Goal: Task Accomplishment & Management: Manage account settings

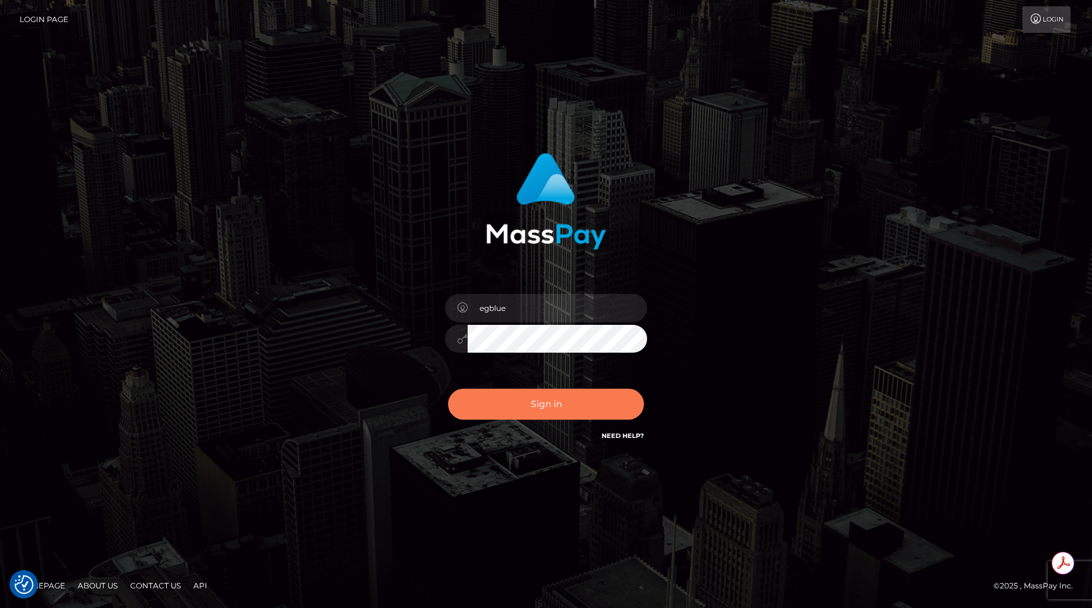
click at [521, 401] on button "Sign in" at bounding box center [546, 404] width 196 height 31
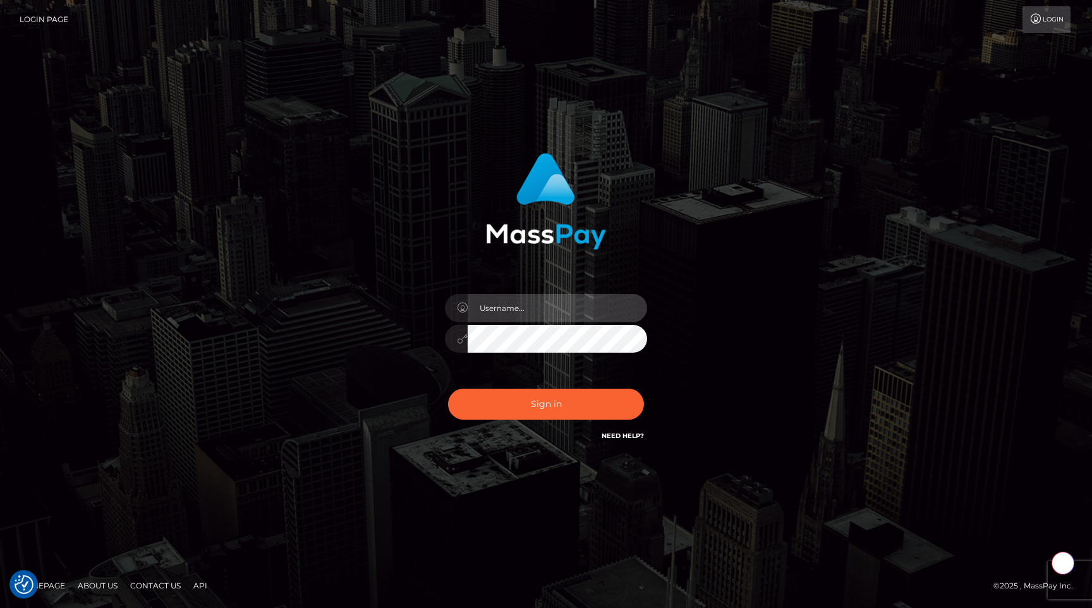
type input "egblue"
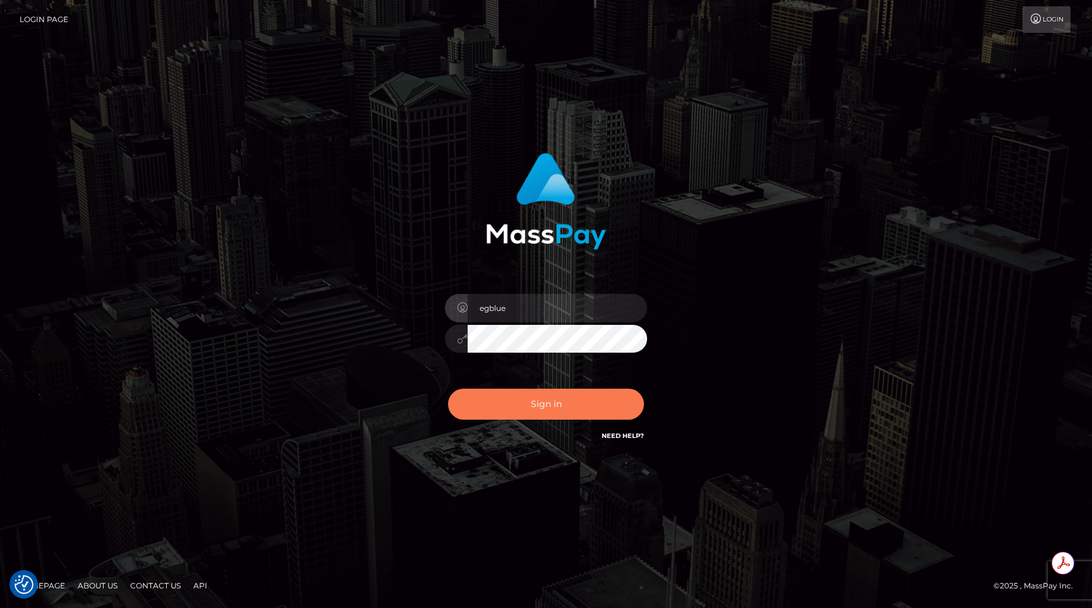
click at [521, 401] on button "Sign in" at bounding box center [546, 404] width 196 height 31
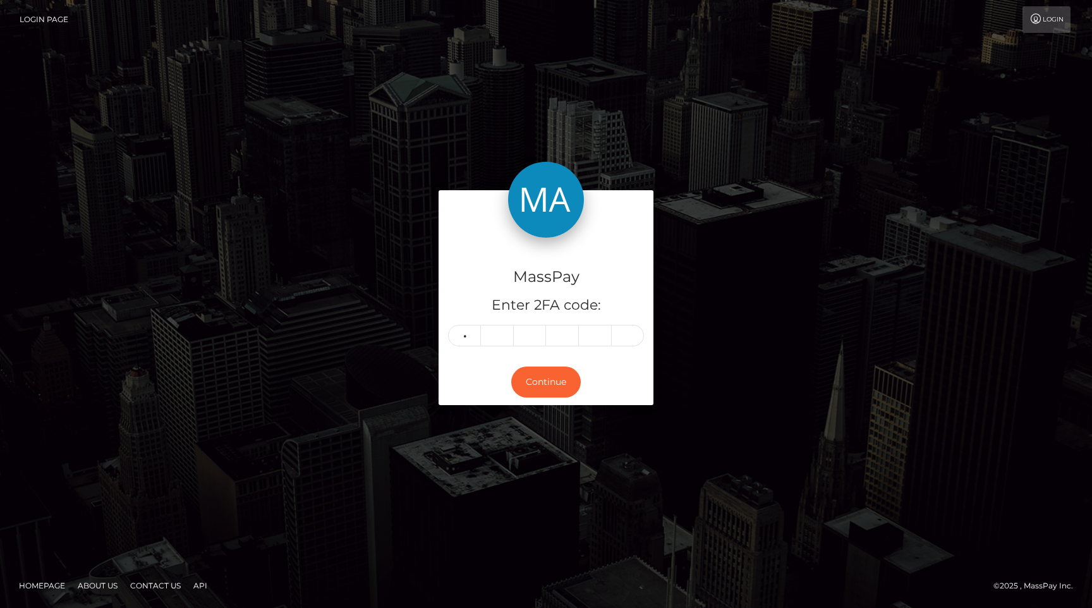
type input "5"
type input "8"
type input "5"
type input "7"
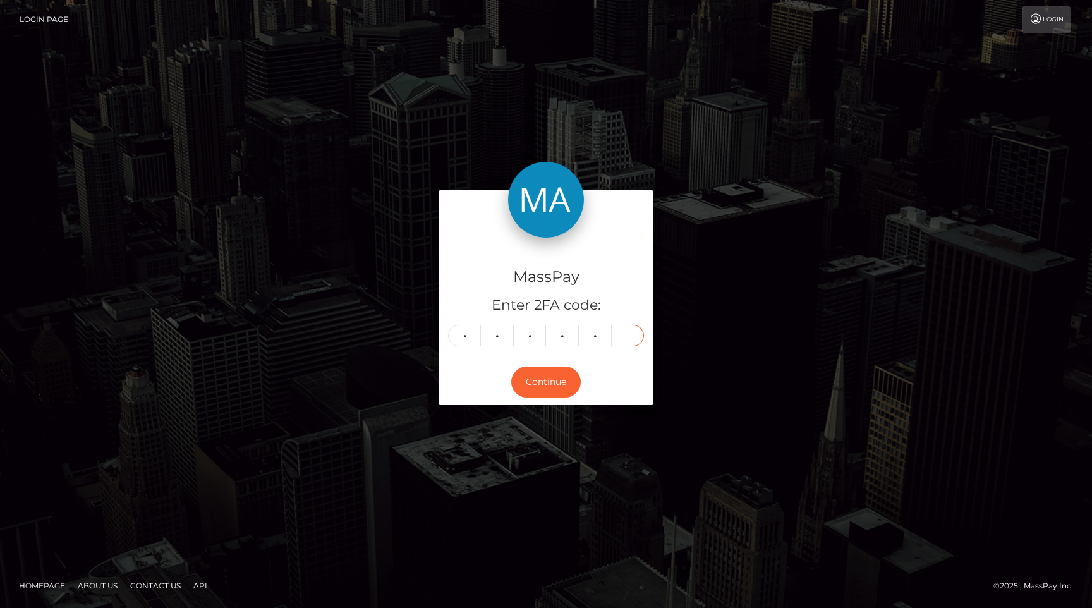
type input "2"
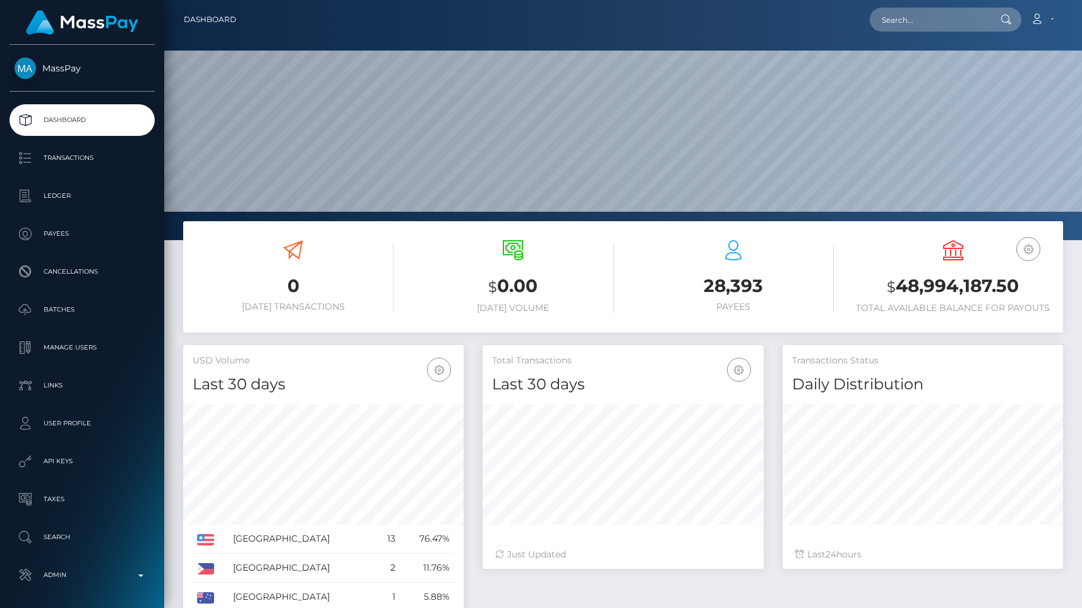
scroll to position [224, 280]
click at [66, 576] on p "Admin" at bounding box center [82, 574] width 135 height 19
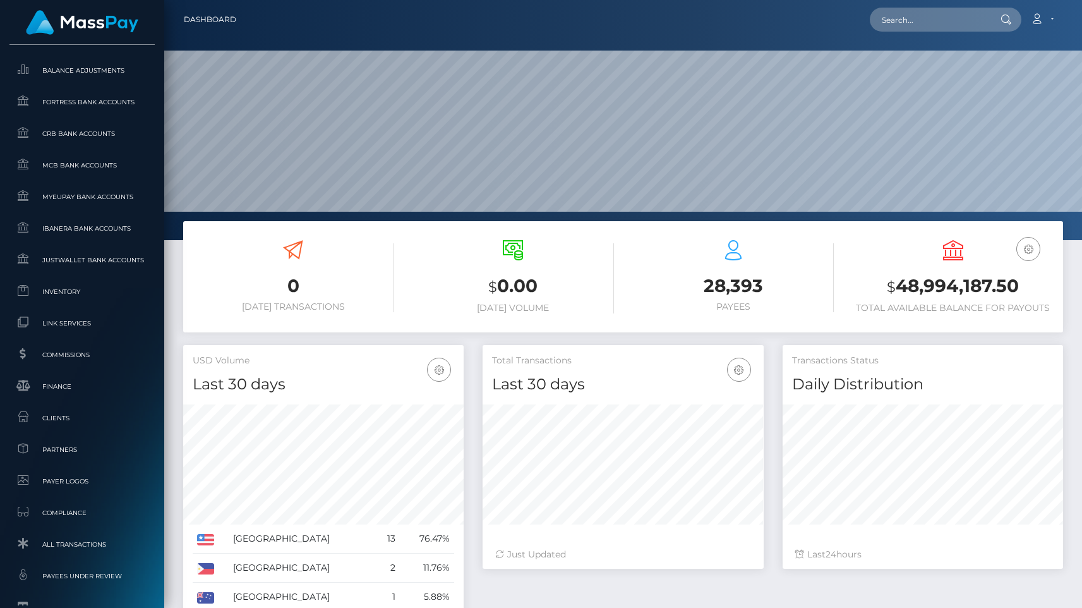
scroll to position [696, 0]
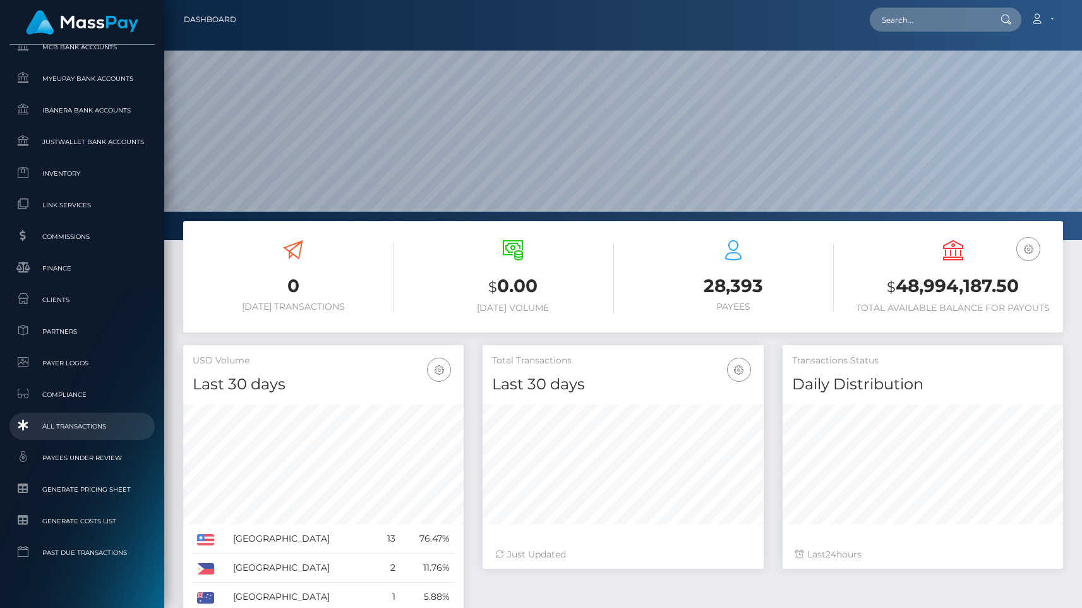
click at [68, 433] on link "All Transactions" at bounding box center [81, 426] width 145 height 27
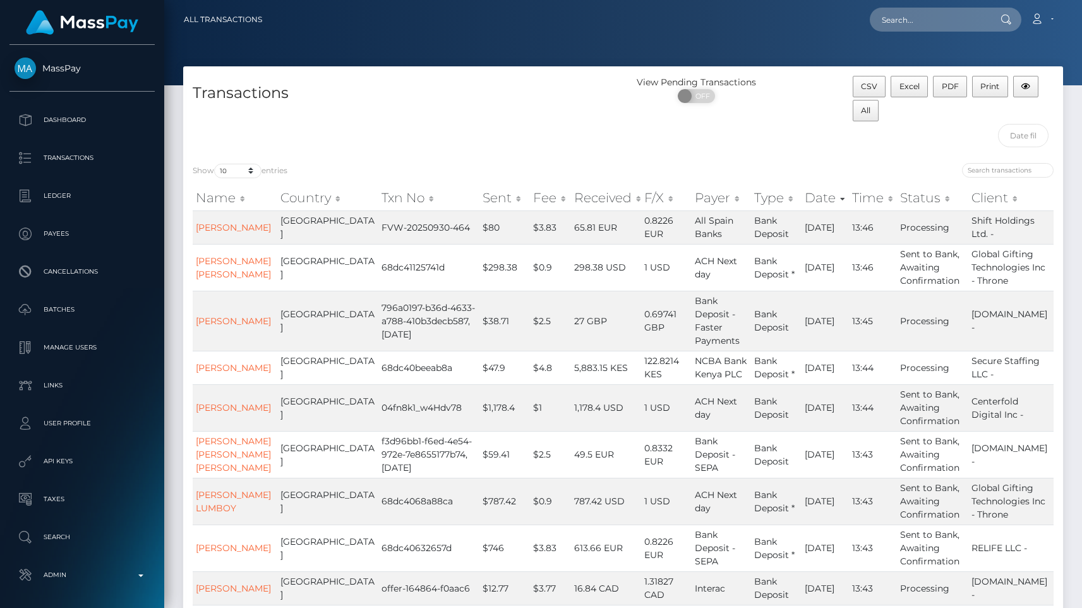
click at [243, 161] on div "Show 10 25 50 100 250 500 1,000 3,500 All entries Name Country Txn No Sent Fee …" at bounding box center [623, 422] width 880 height 536
click at [239, 172] on select "10 25 50 100 250 500 1,000 3,500 All" at bounding box center [237, 171] width 47 height 15
select select "500"
click at [215, 164] on select "10 25 50 100 250 500 1,000 3,500 All" at bounding box center [237, 171] width 47 height 15
click at [388, 154] on div "Show 10 25 50 100 250 500 1,000 3,500 All entries Name Country Txn No Sent Fee …" at bounding box center [623, 422] width 880 height 536
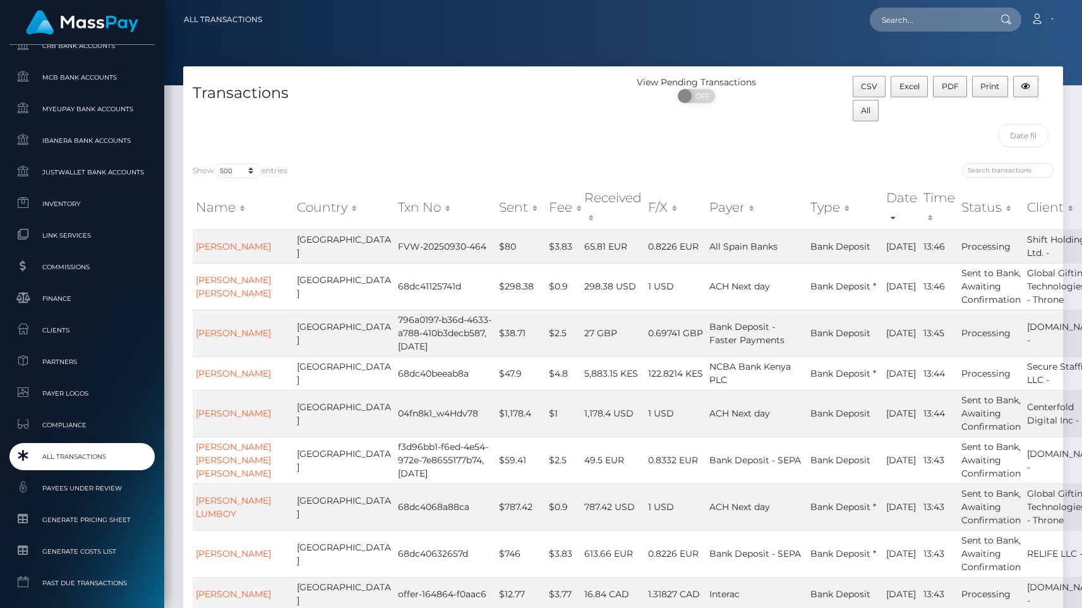
scroll to position [754, 0]
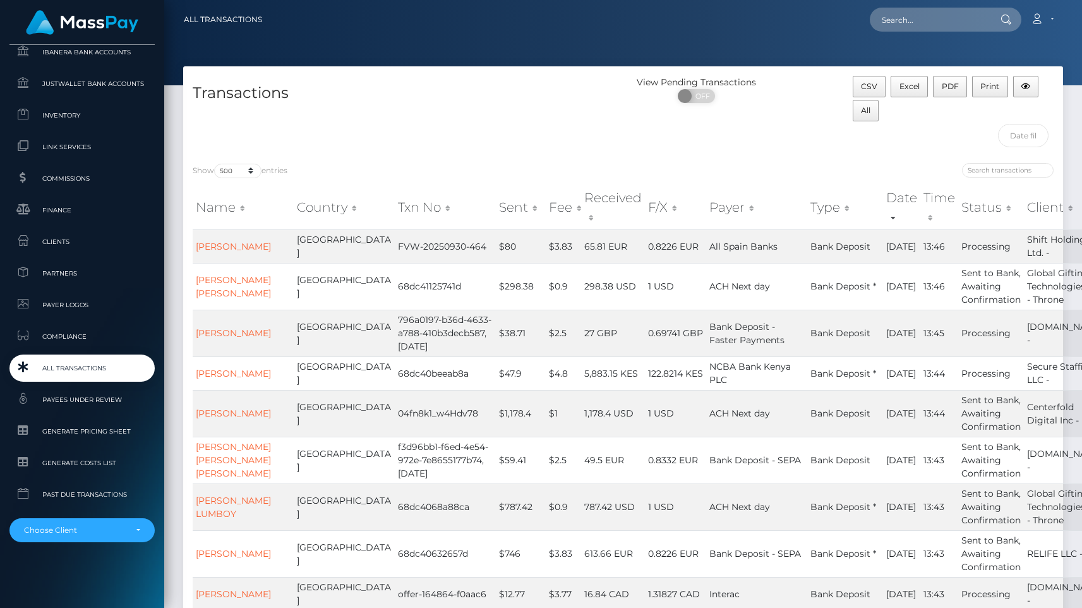
click at [74, 365] on span "All Transactions" at bounding box center [82, 368] width 135 height 15
click at [390, 118] on div "Transactions" at bounding box center [403, 115] width 440 height 78
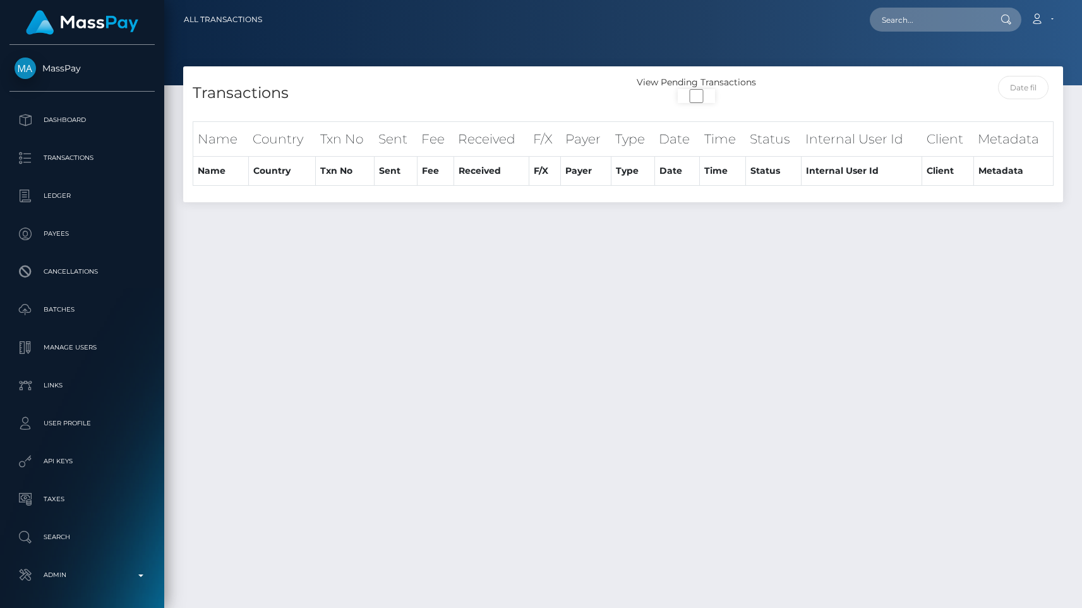
select select
select select "500"
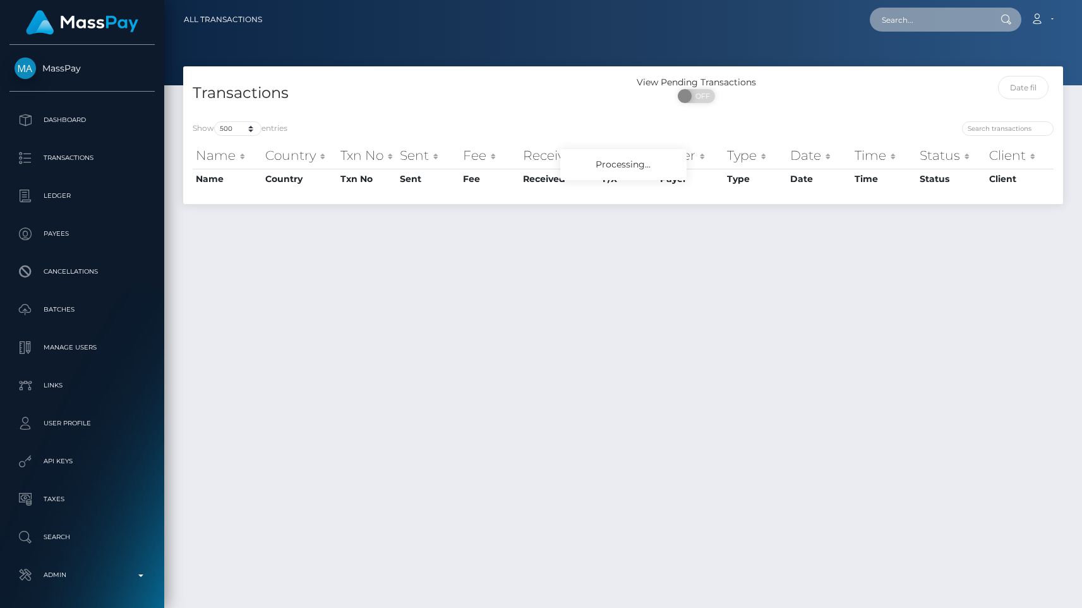
click at [890, 17] on input "text" at bounding box center [929, 20] width 119 height 24
paste input "pout_dpQeF48z7YQnF"
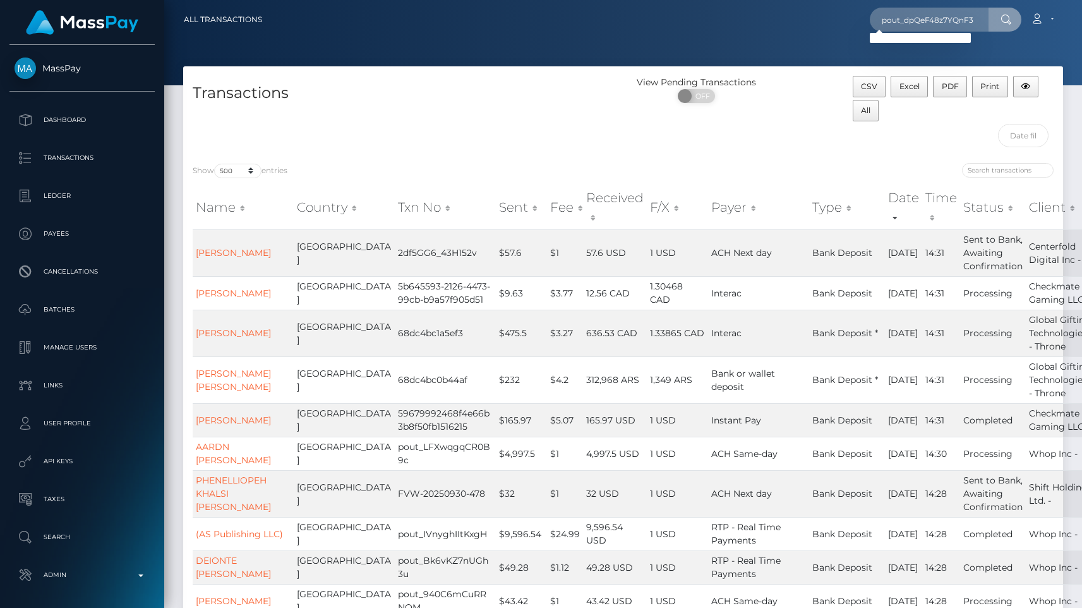
click at [514, 130] on div "Transactions" at bounding box center [403, 115] width 440 height 78
click at [950, 20] on input "pout_dpQeF48z7YQnF3" at bounding box center [929, 20] width 119 height 24
paste input "text"
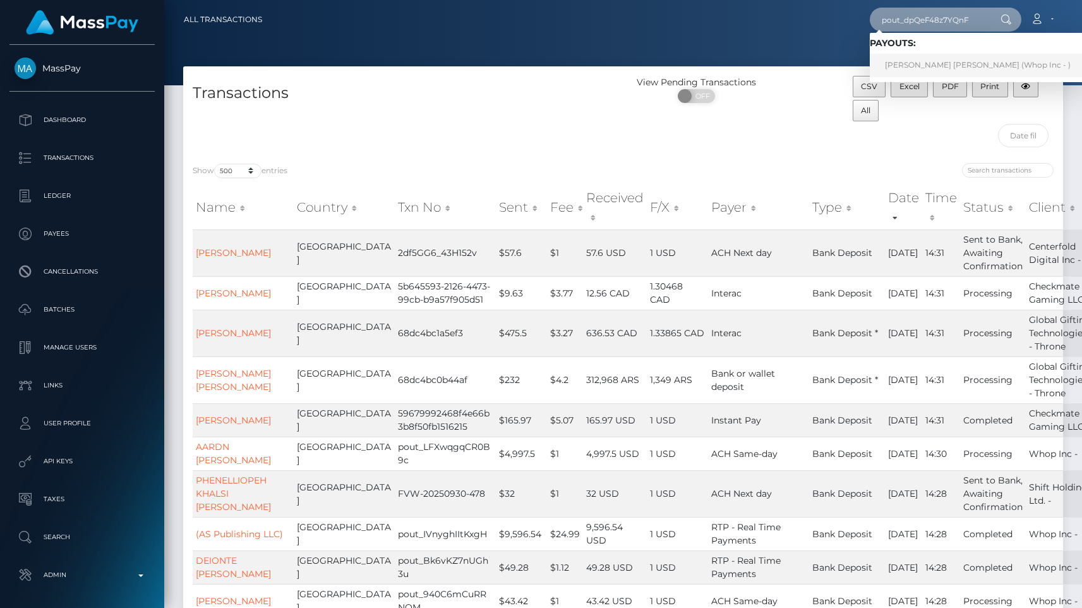
type input "pout_dpQeF48z7YQnF"
click at [566, 83] on h4 "Transactions" at bounding box center [403, 93] width 421 height 22
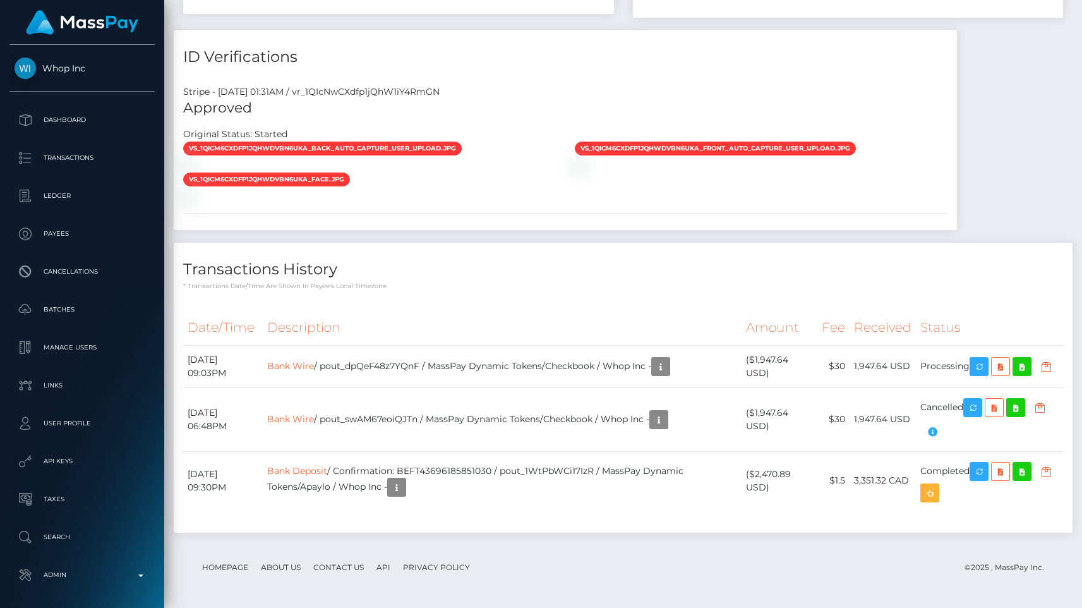
scroll to position [152, 280]
click at [594, 243] on div "Transactions History * Transactions date/time are shown in payee's local timezo…" at bounding box center [623, 267] width 899 height 49
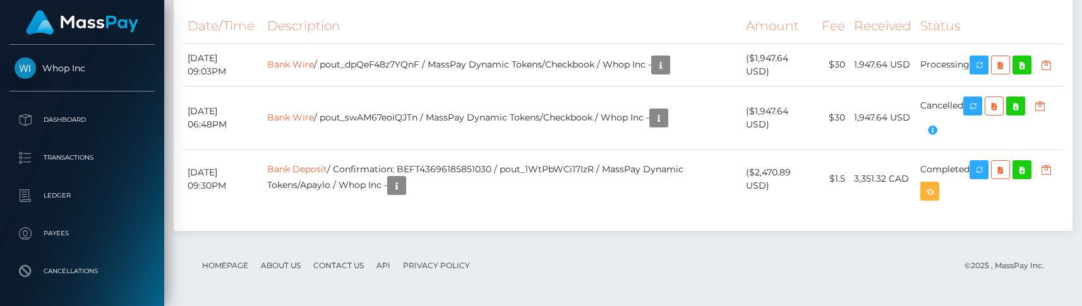
scroll to position [1360, 0]
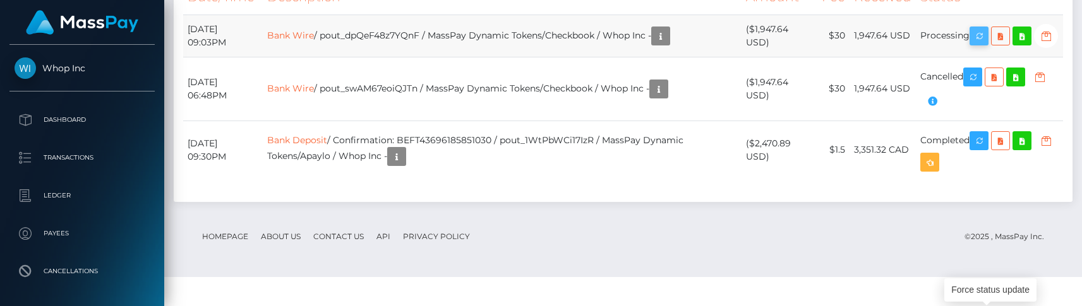
click at [980, 44] on icon "button" at bounding box center [979, 36] width 15 height 16
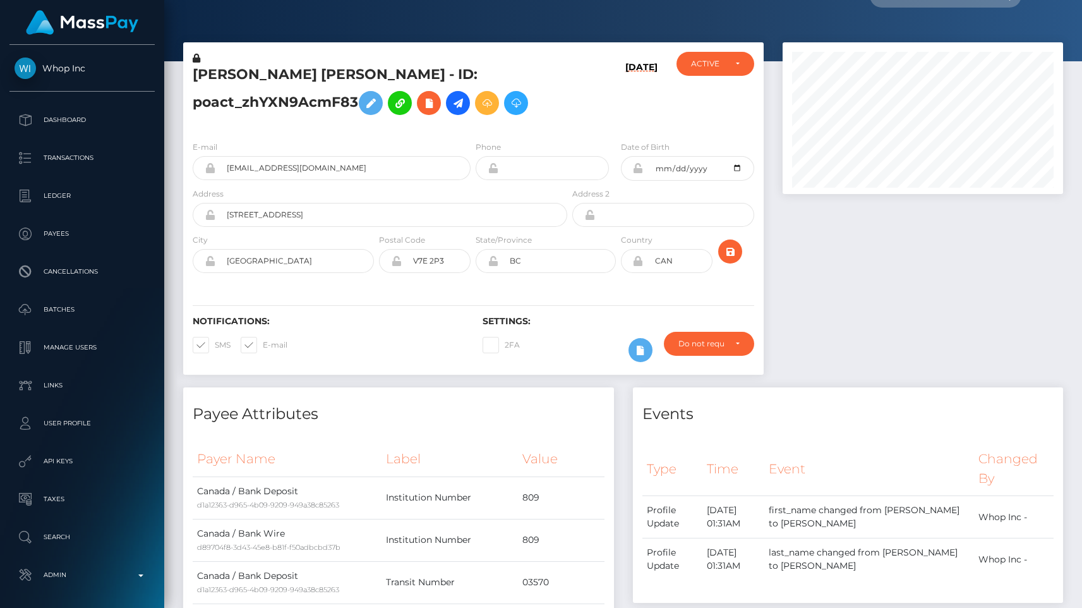
scroll to position [0, 0]
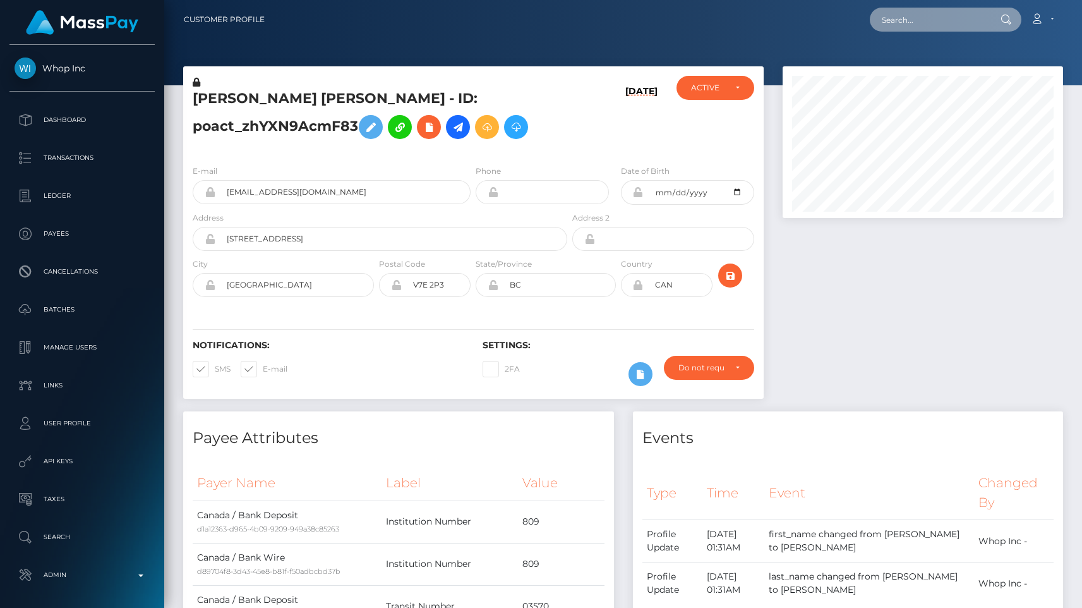
click at [912, 28] on input "text" at bounding box center [929, 20] width 119 height 24
paste input "pout_A7dChYkEy77JA"
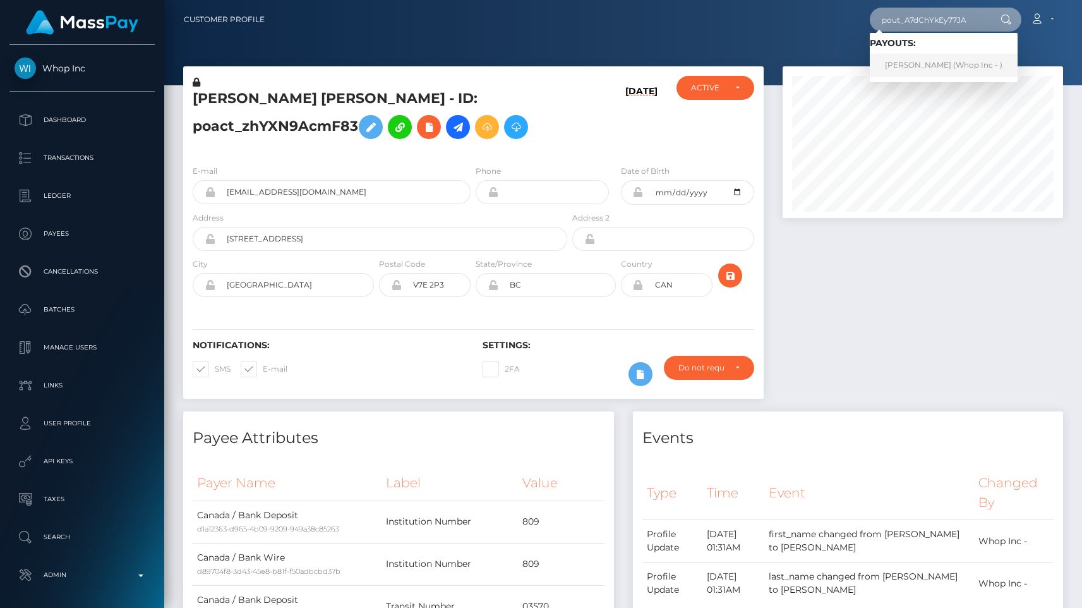
type input "pout_A7dChYkEy77JA"
click at [929, 68] on link "CHRISTINA MARIE CHANDLER (Whop Inc - )" at bounding box center [944, 65] width 148 height 23
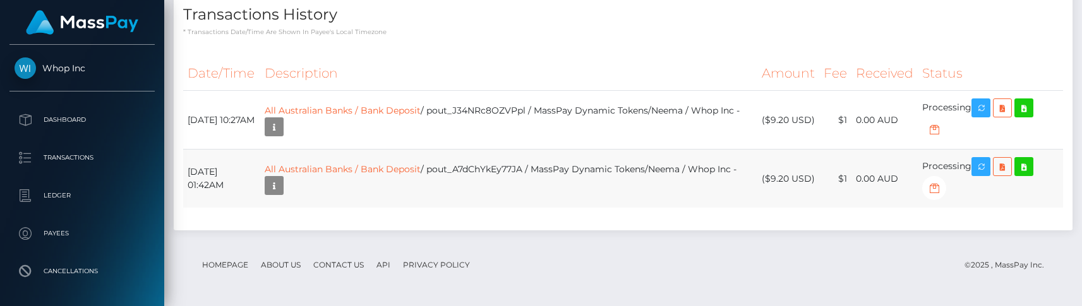
scroll to position [2660, 0]
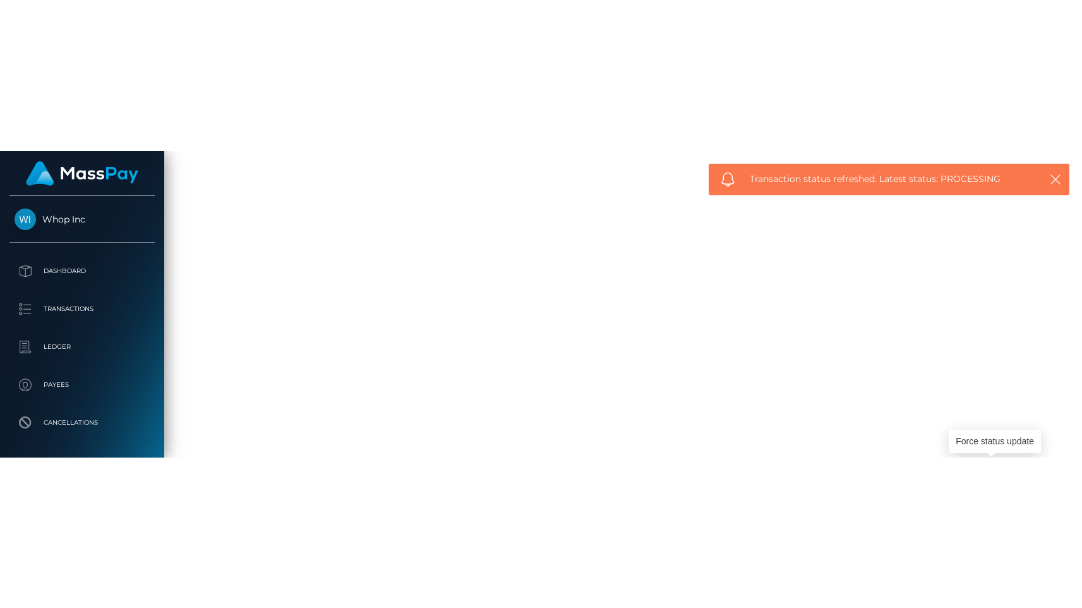
scroll to position [2358, 0]
